Goal: Navigation & Orientation: Find specific page/section

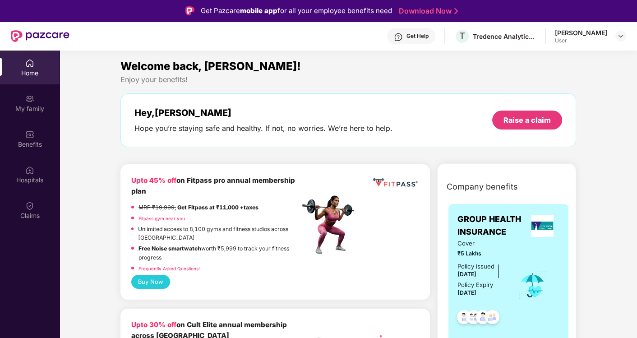
click at [412, 87] on div "Welcome back, [PERSON_NAME]! Enjoy your benefits! Hey, [PERSON_NAME] you’re sta…" at bounding box center [348, 107] width 463 height 98
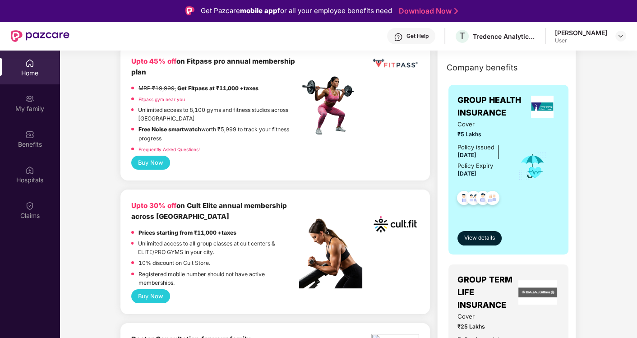
scroll to position [120, 0]
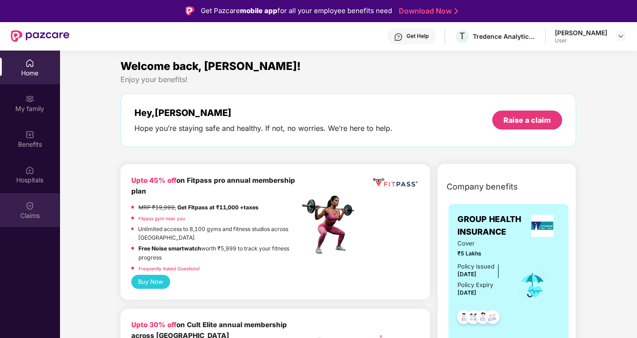
click at [26, 208] on img at bounding box center [29, 205] width 9 height 9
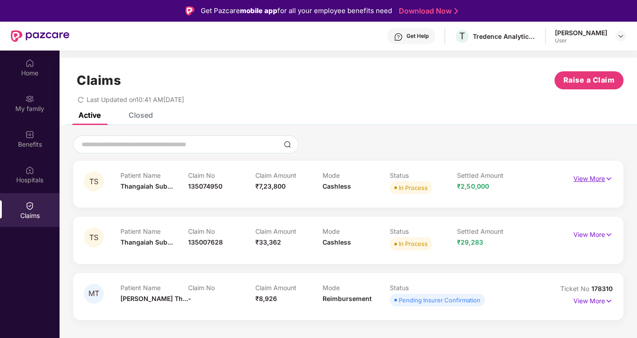
click at [588, 181] on p "View More" at bounding box center [593, 177] width 39 height 12
